Goal: Transaction & Acquisition: Purchase product/service

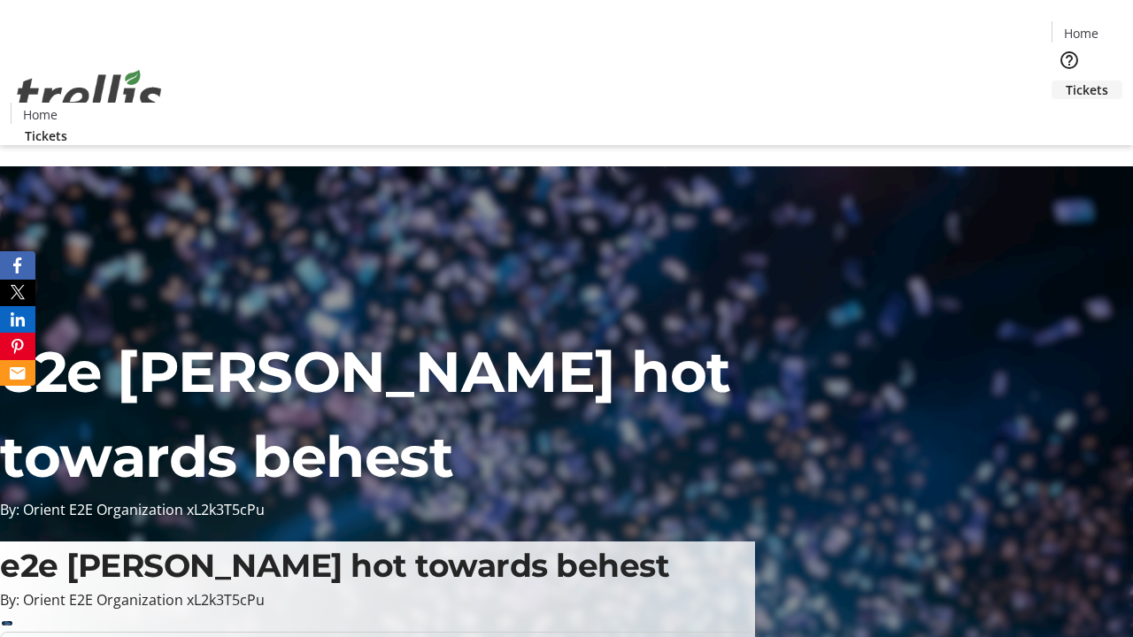
click at [1066, 81] on span "Tickets" at bounding box center [1087, 90] width 42 height 19
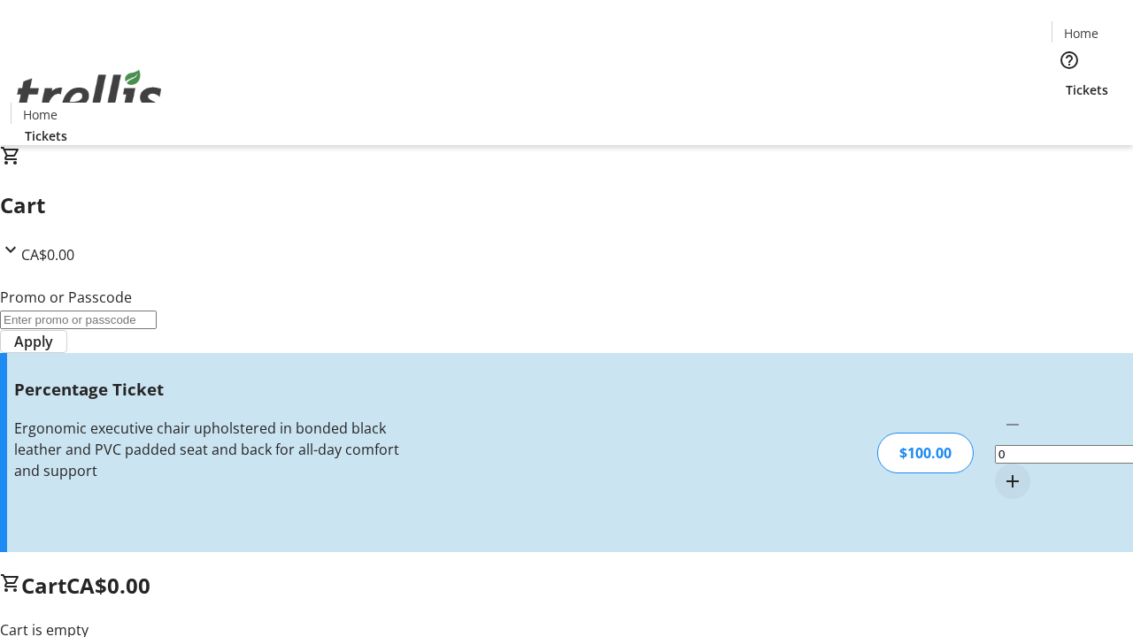
click at [1002, 471] on mat-icon "Increment by one" at bounding box center [1012, 481] width 21 height 21
type input "1"
type input "FOO"
